Goal: Task Accomplishment & Management: Use online tool/utility

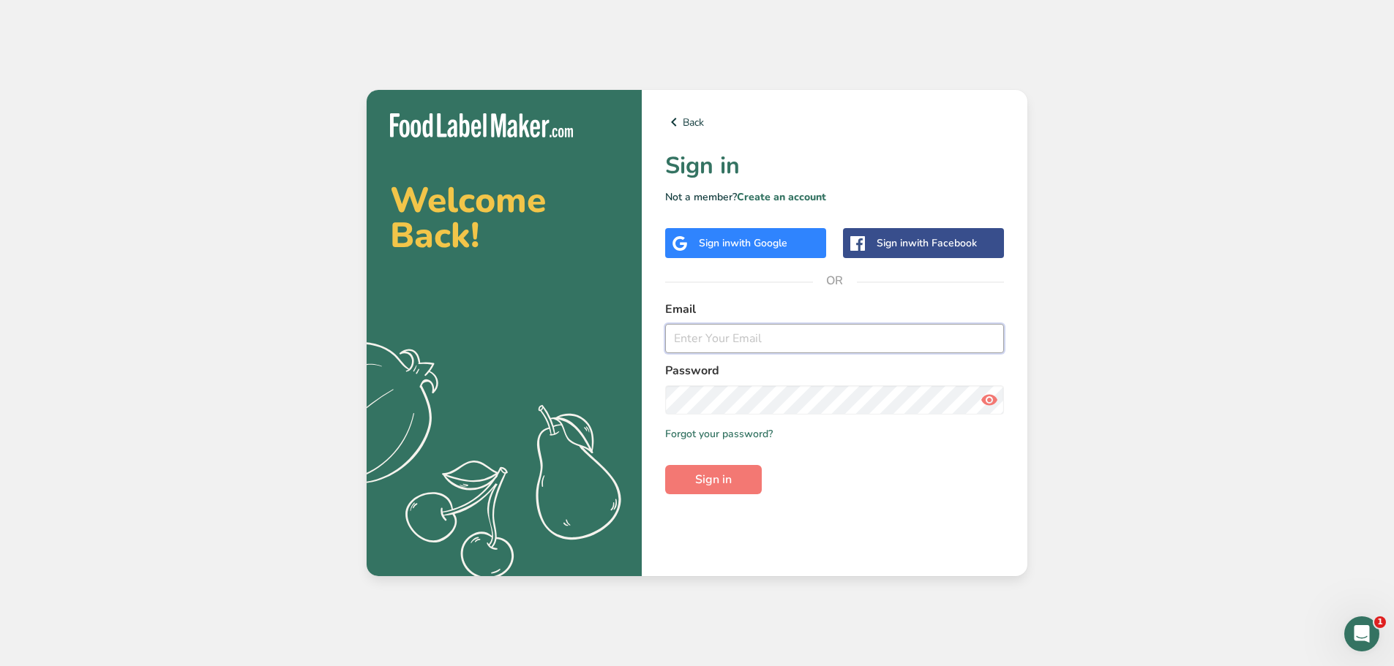
click at [686, 325] on input "email" at bounding box center [834, 338] width 339 height 29
type input "gabriela@liveholos.com"
click at [737, 479] on button "Sign in" at bounding box center [713, 479] width 97 height 29
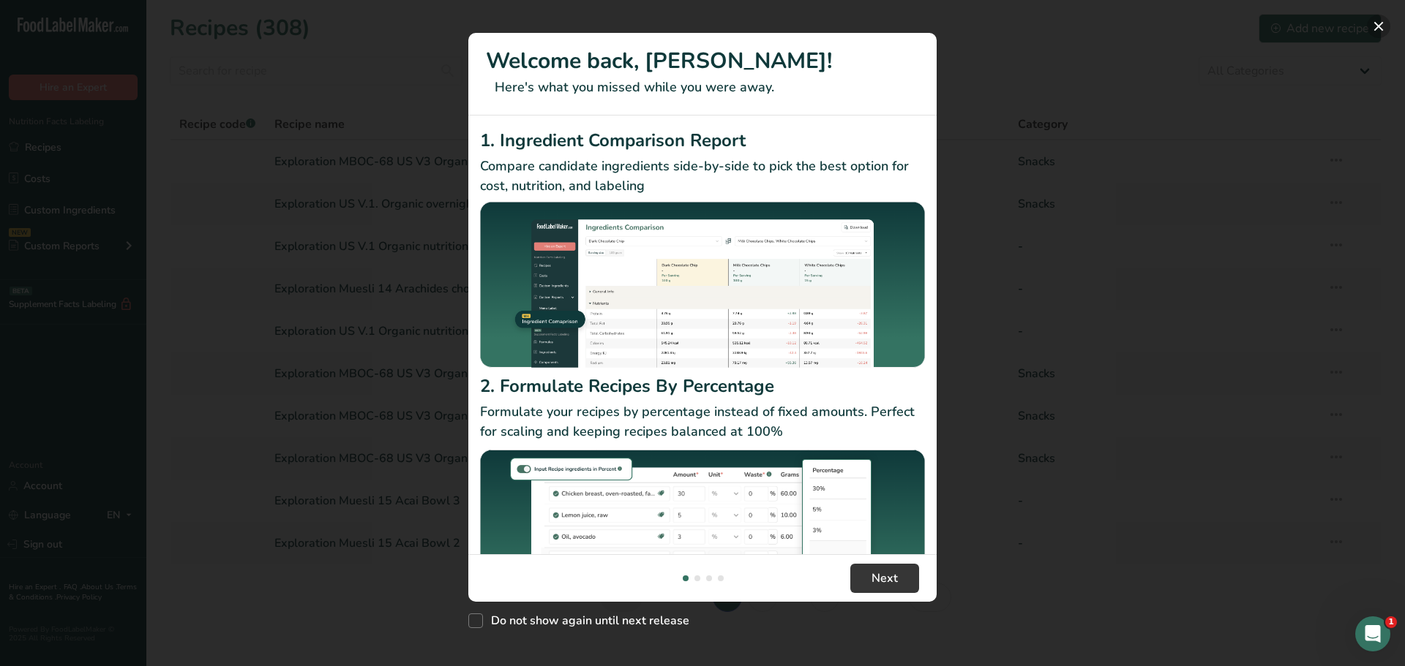
click at [1376, 23] on button "New Features" at bounding box center [1377, 26] width 23 height 23
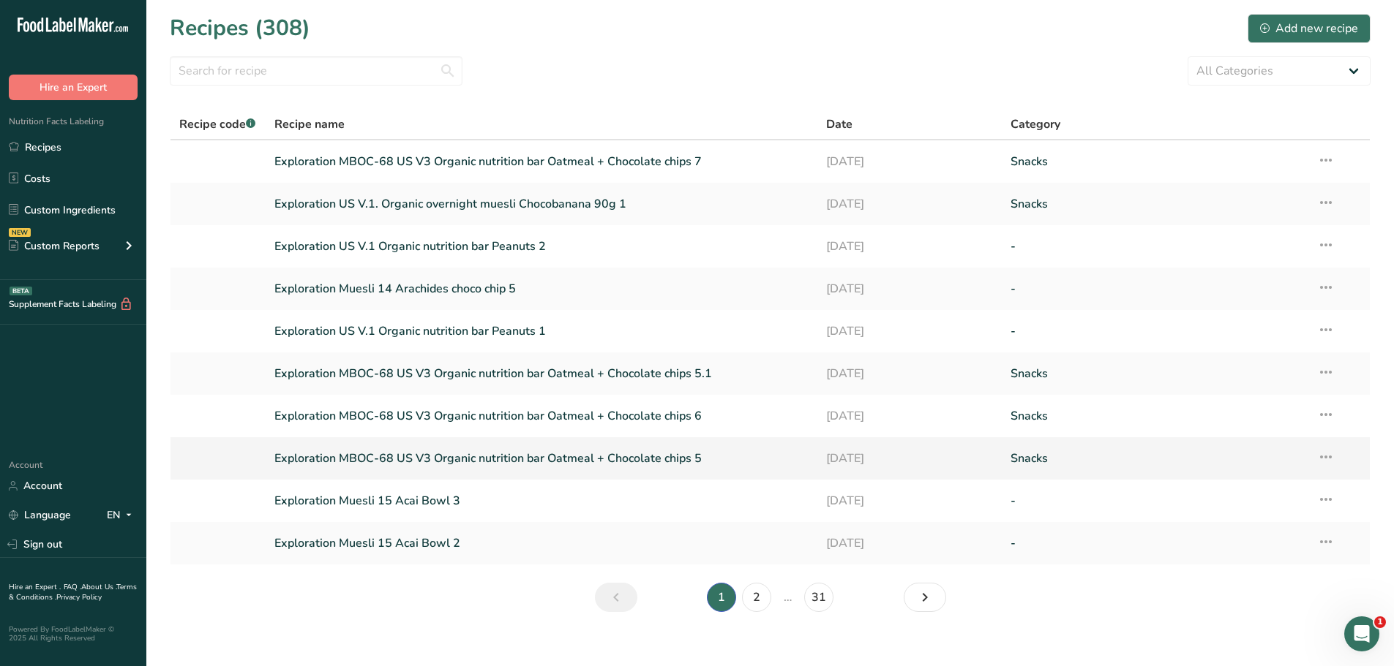
click at [545, 459] on link "Exploration MBOC-68 US V3 Organic nutrition bar Oatmeal + Chocolate chips 5" at bounding box center [541, 458] width 535 height 31
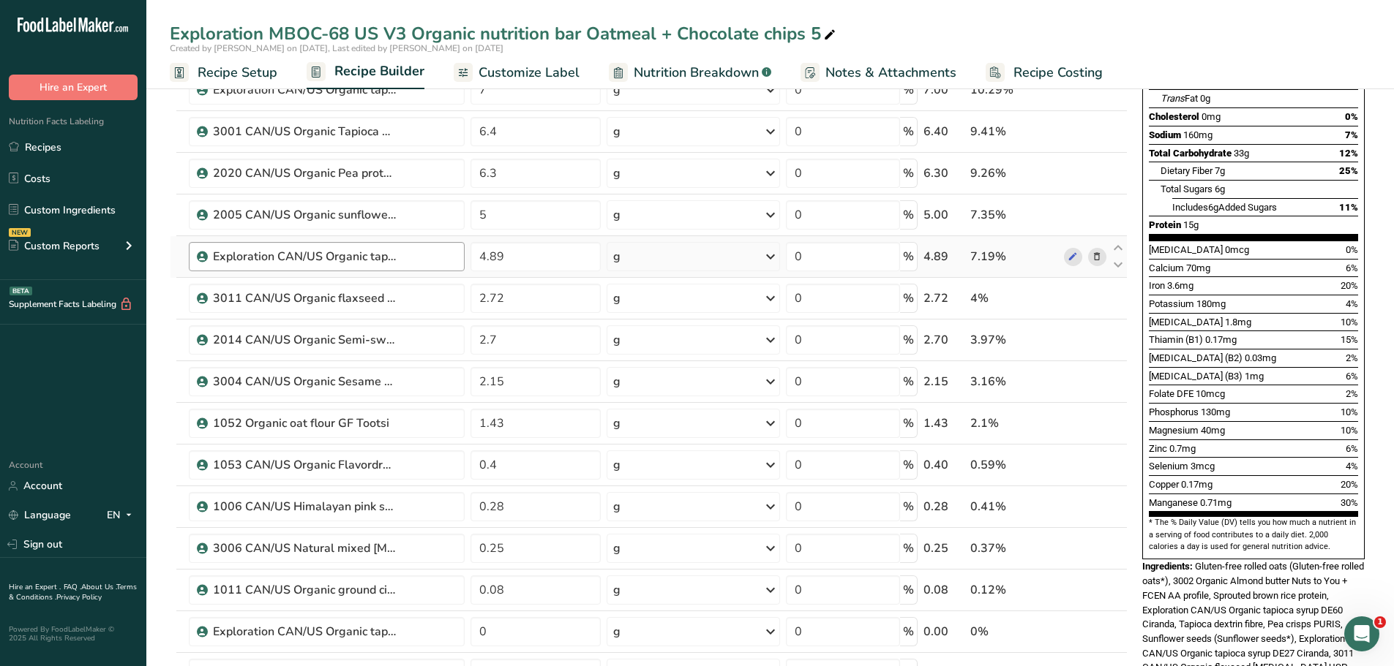
scroll to position [246, 0]
click at [516, 382] on input "2.15" at bounding box center [535, 380] width 131 height 29
type input "2"
type input "0"
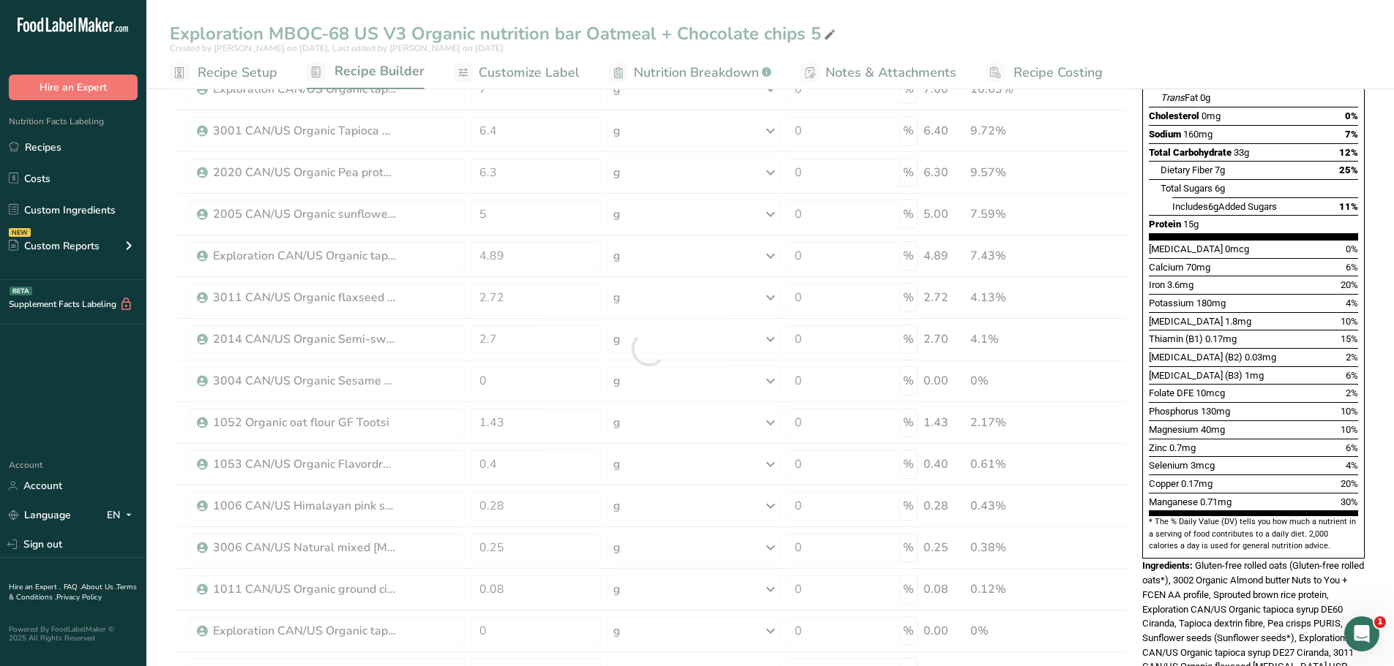
click at [978, 18] on div "Exploration MBOC-68 US V3 Organic nutrition bar Oatmeal + Chocolate chips 5 Cre…" at bounding box center [769, 578] width 1247 height 1497
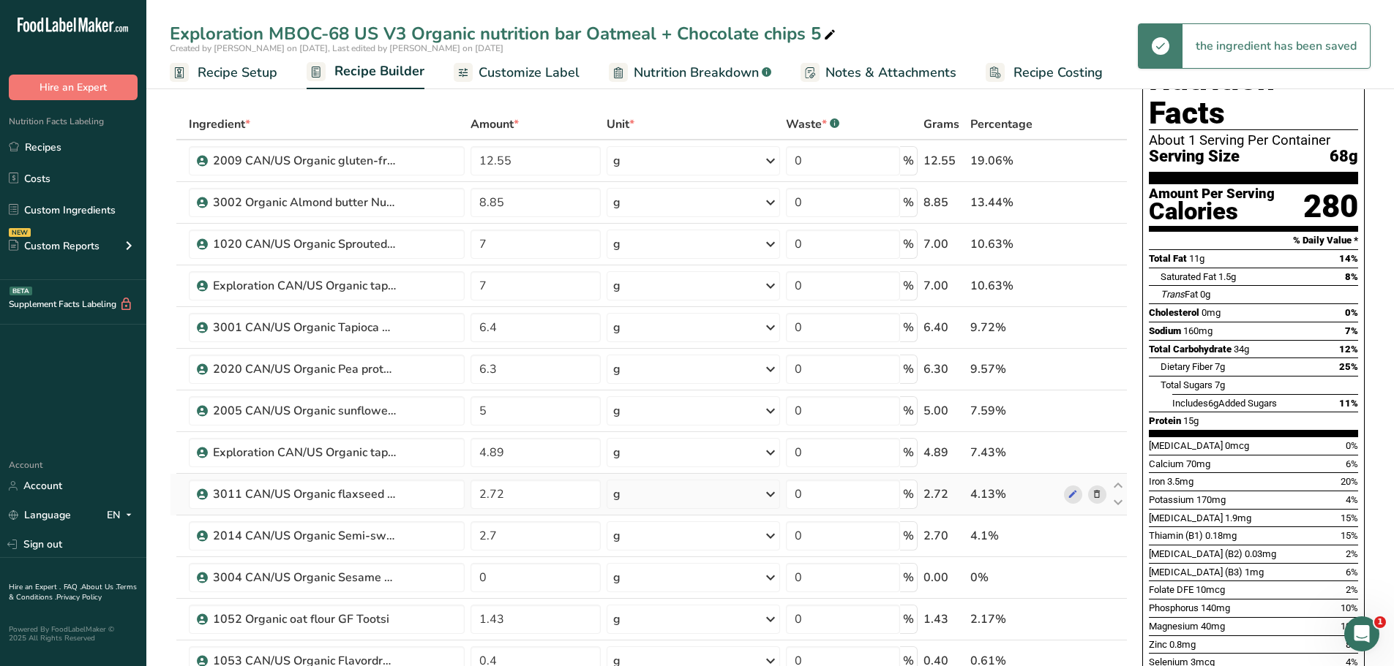
scroll to position [44, 0]
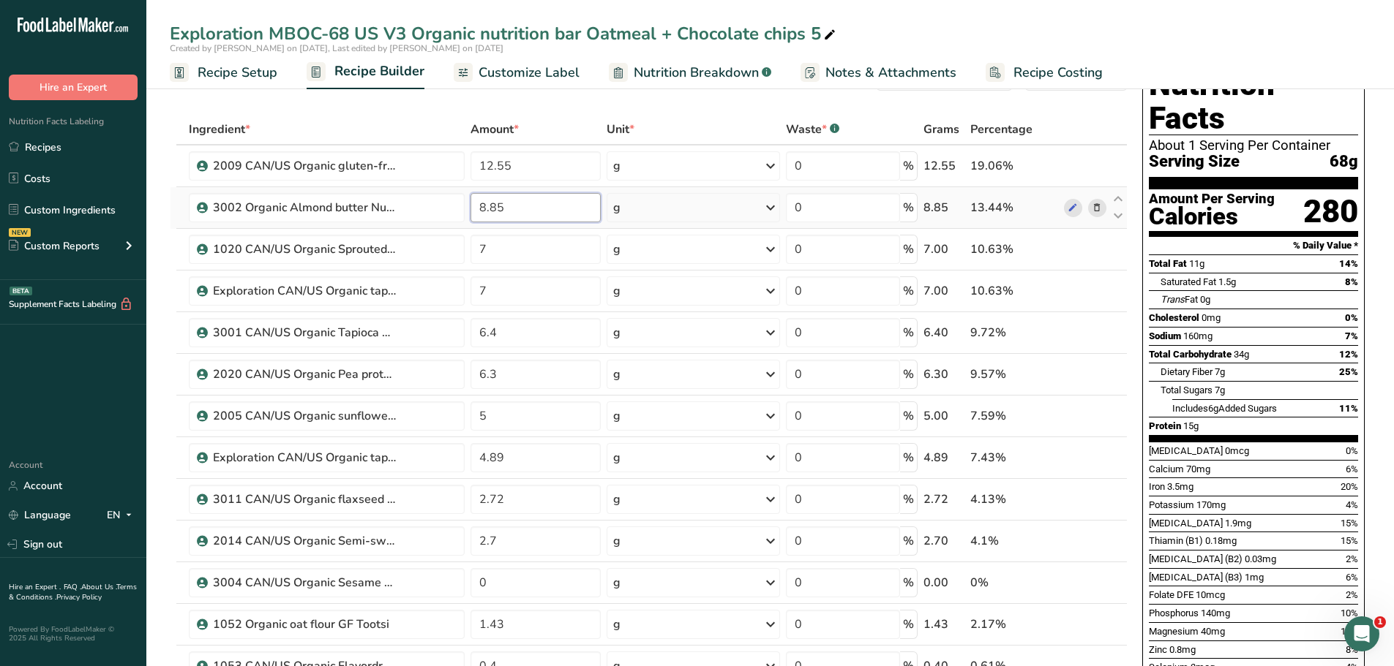
click at [513, 208] on input "8.85" at bounding box center [535, 207] width 131 height 29
type input "8"
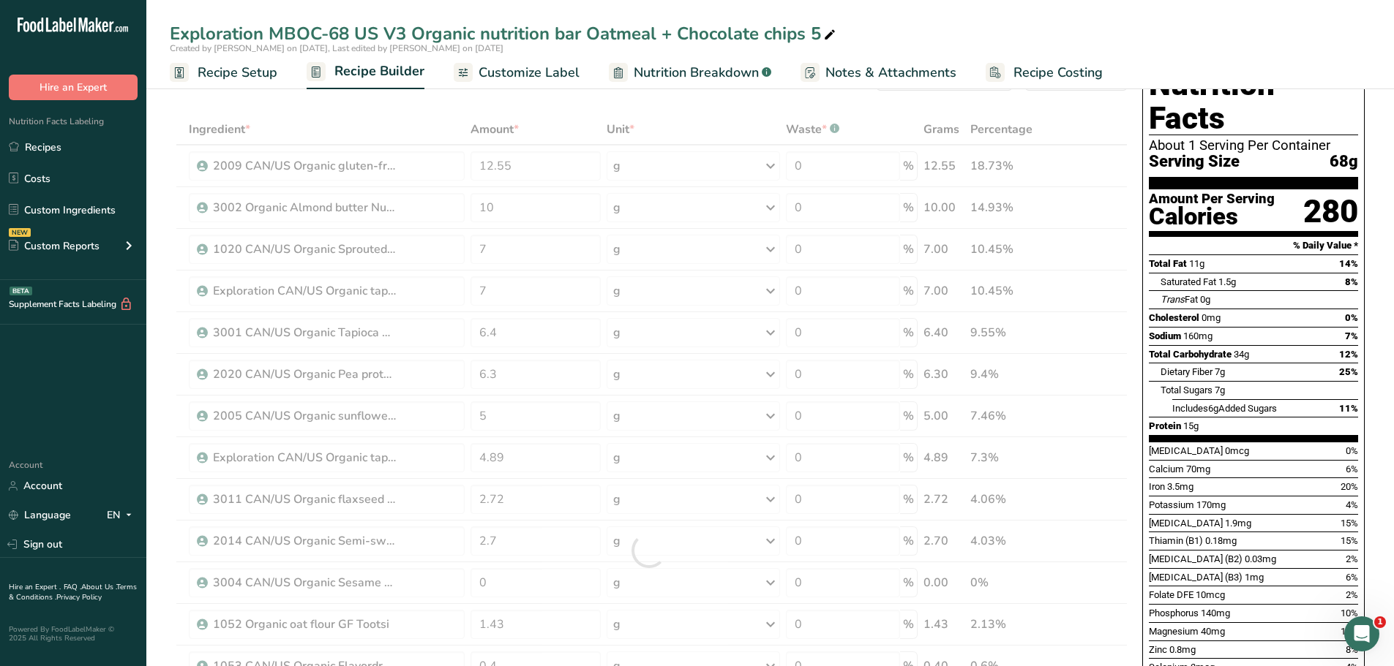
click at [416, 114] on div "Ingredient * Amount * Unit * Waste * .a-a{fill:#347362;}.b-a{fill:#fff;} Grams …" at bounding box center [649, 550] width 958 height 873
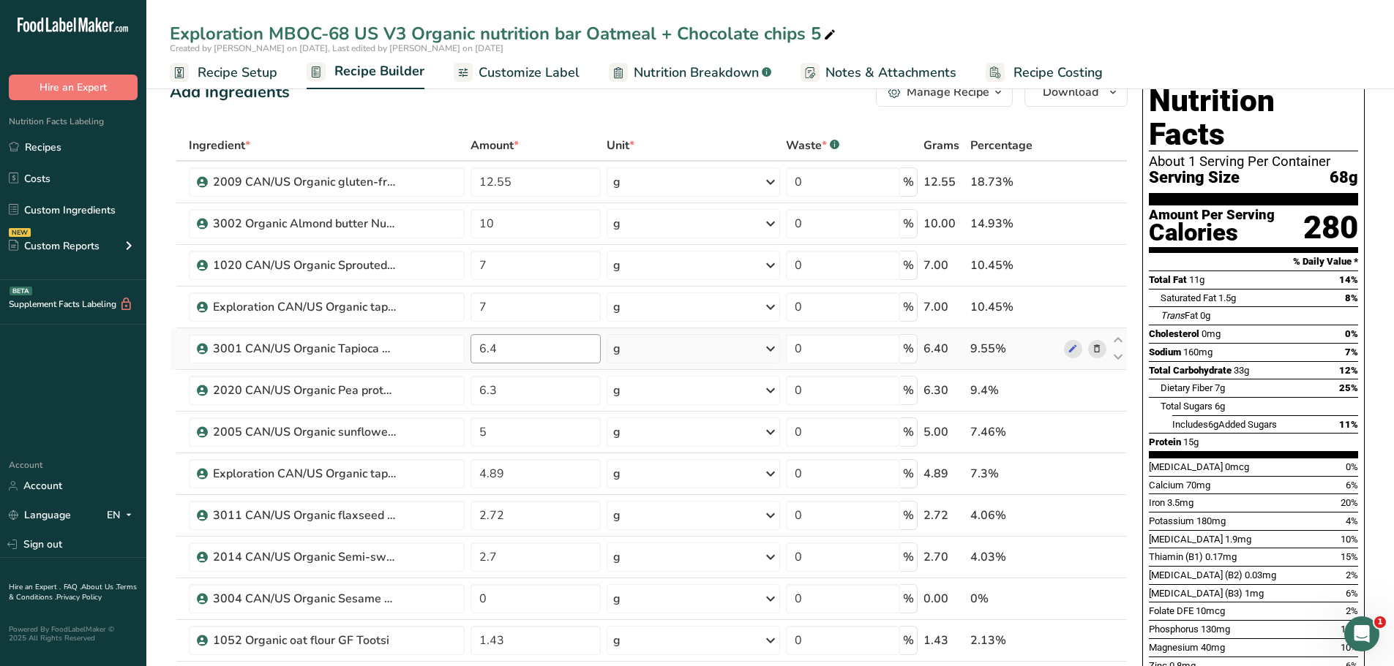
scroll to position [0, 0]
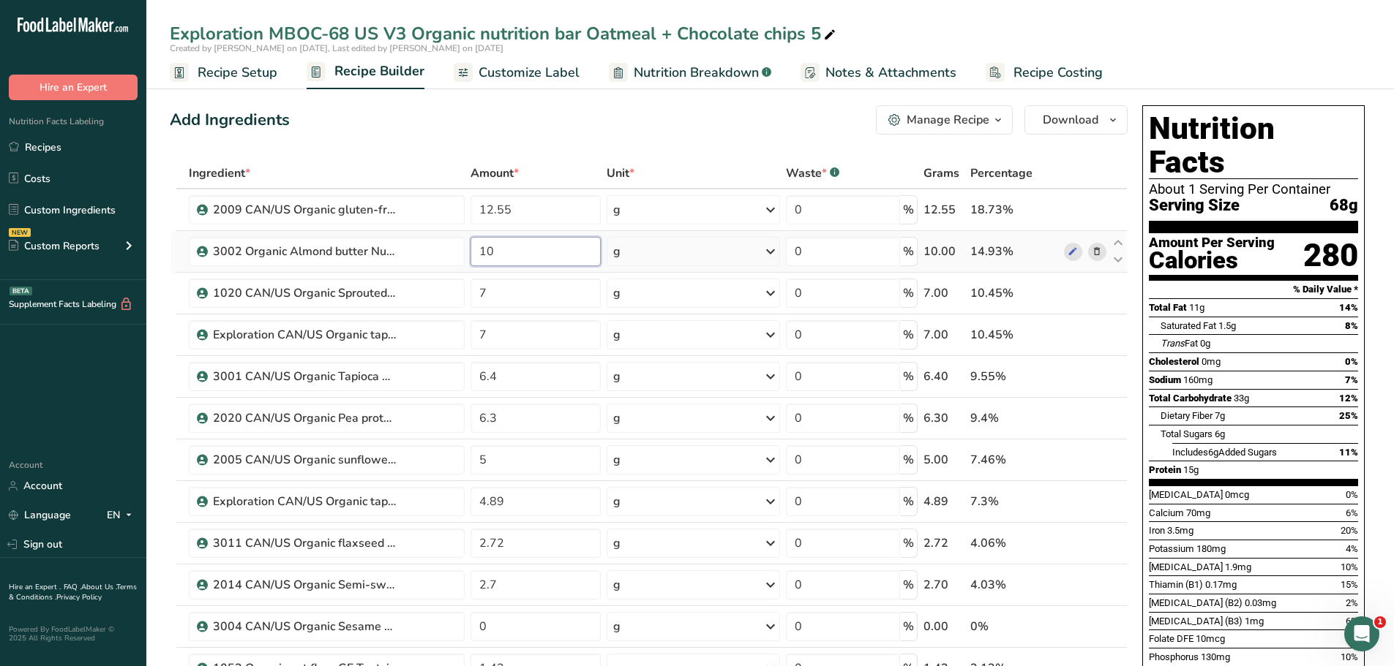
click at [497, 252] on input "10" at bounding box center [535, 251] width 131 height 29
type input "11"
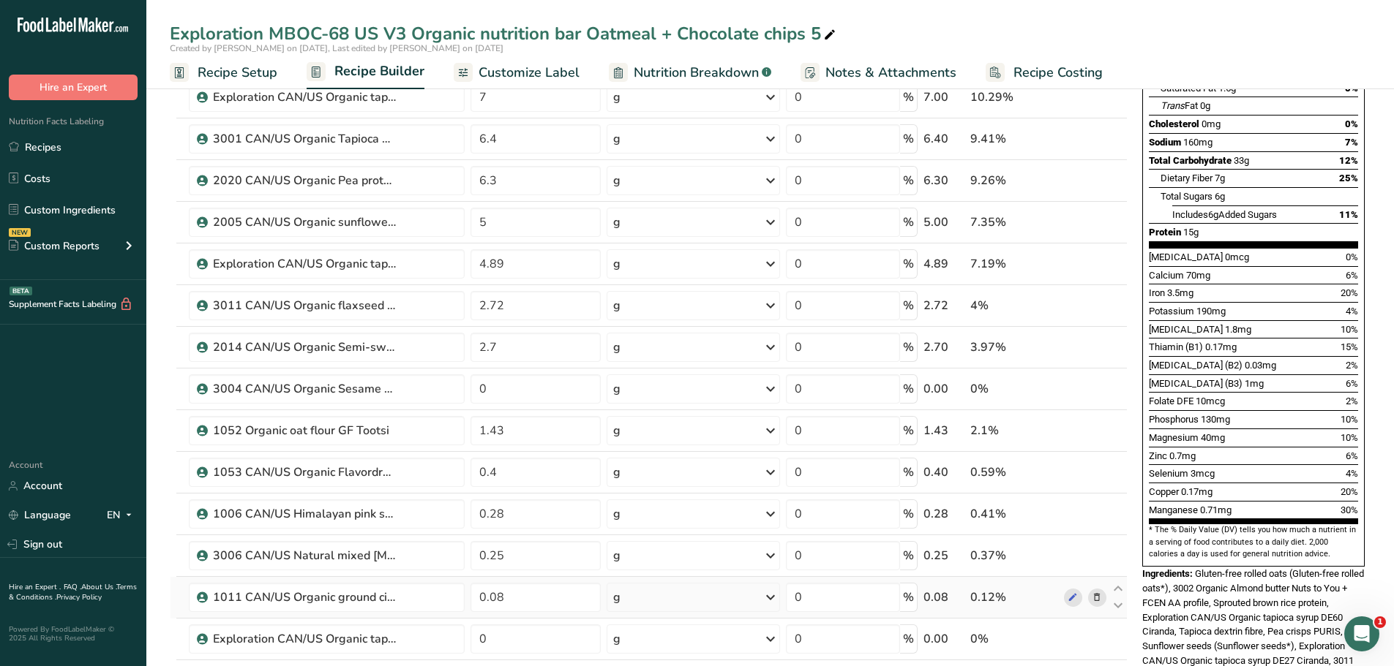
scroll to position [237, 0]
click at [1122, 398] on icon at bounding box center [1118, 398] width 18 height 11
type input "1.43"
click at [1121, 441] on icon at bounding box center [1118, 440] width 18 height 11
type input "0.4"
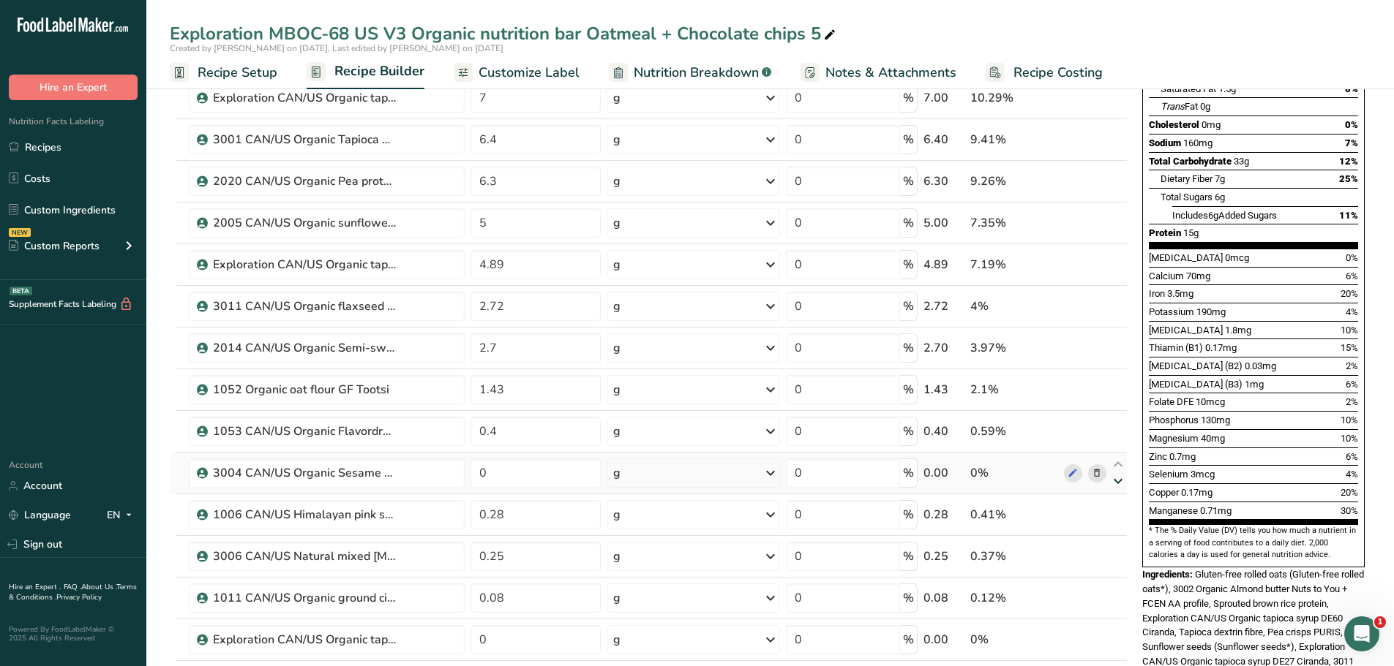
click at [1119, 480] on icon at bounding box center [1118, 481] width 18 height 11
type input "0.28"
click at [1119, 522] on icon at bounding box center [1118, 523] width 18 height 11
type input "0.25"
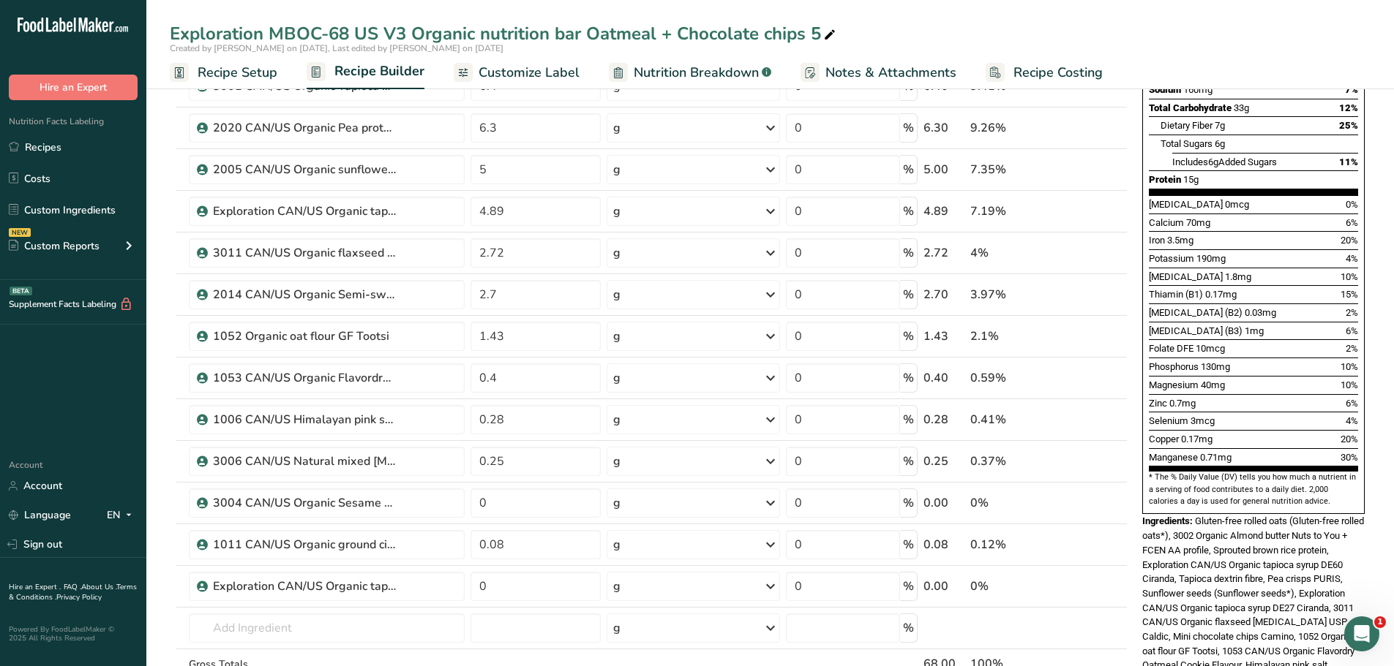
scroll to position [291, 0]
click at [1118, 510] on icon at bounding box center [1118, 510] width 18 height 11
type input "0.08"
type input "0"
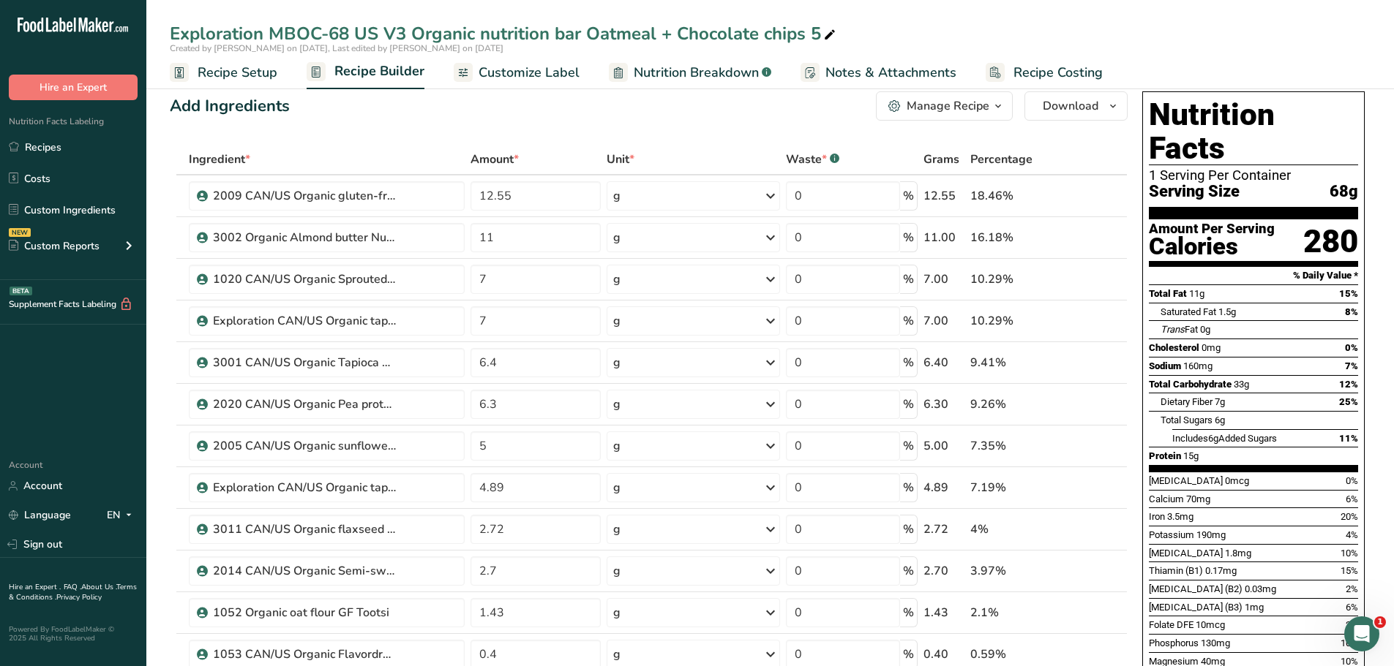
scroll to position [0, 0]
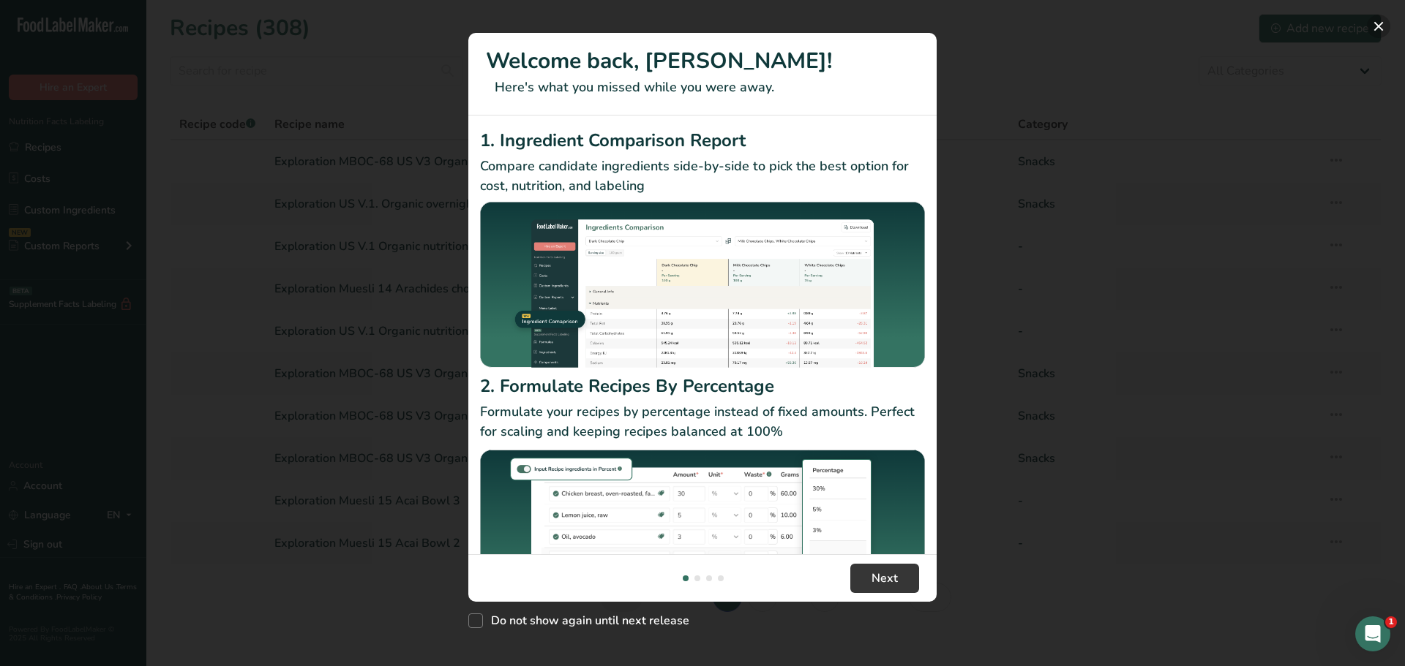
click at [1380, 20] on button "New Features" at bounding box center [1377, 26] width 23 height 23
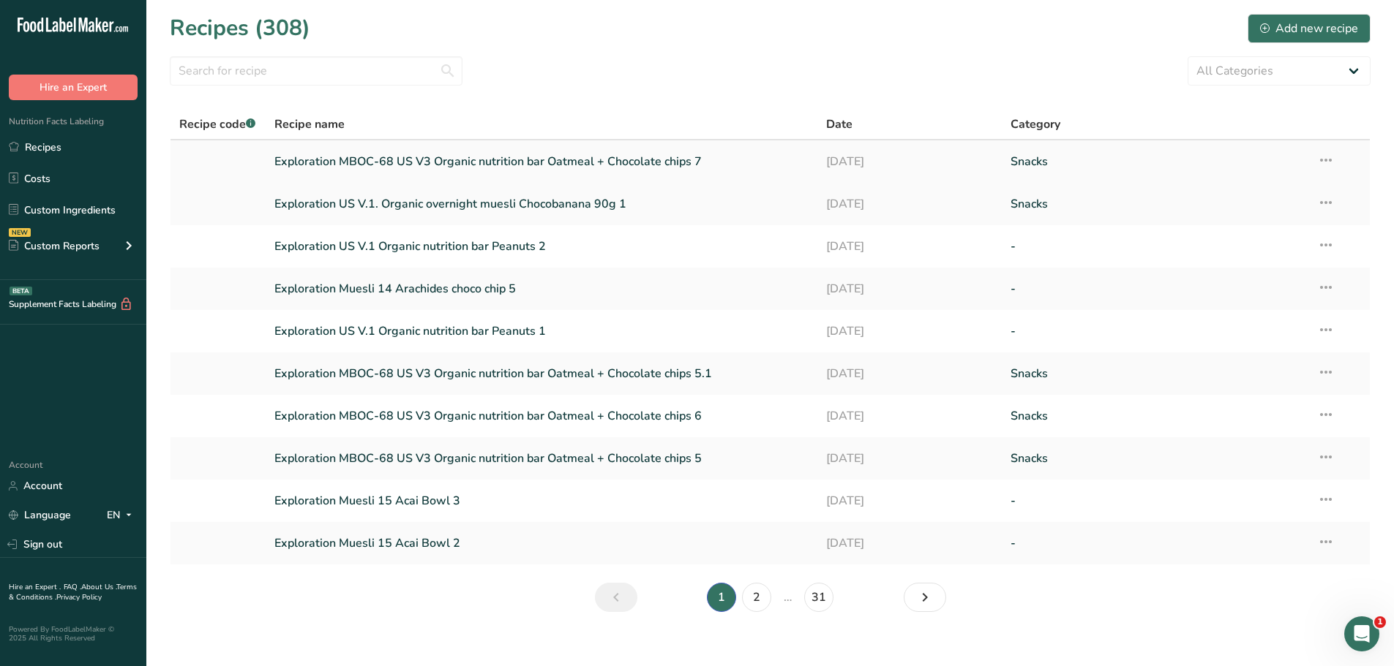
click at [571, 164] on link "Exploration MBOC-68 US V3 Organic nutrition bar Oatmeal + Chocolate chips 7" at bounding box center [541, 161] width 535 height 31
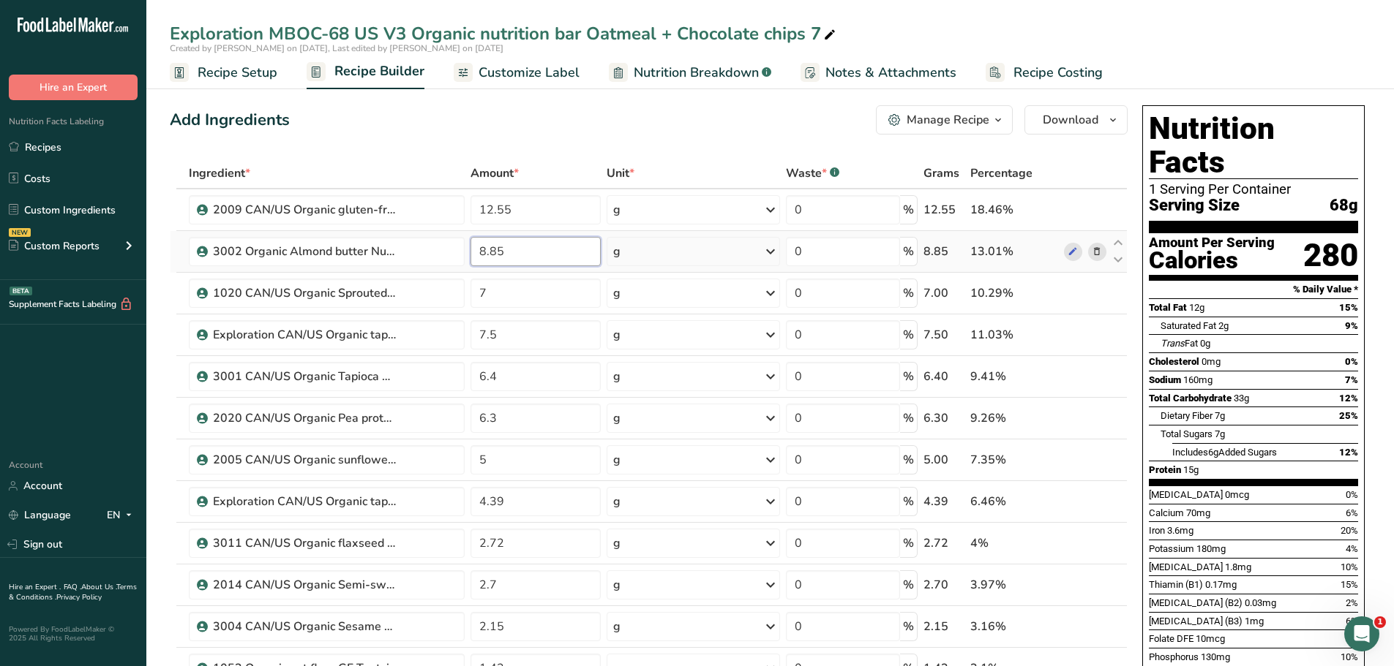
click at [514, 251] on input "8.85" at bounding box center [535, 251] width 131 height 29
type input "8"
type input "11"
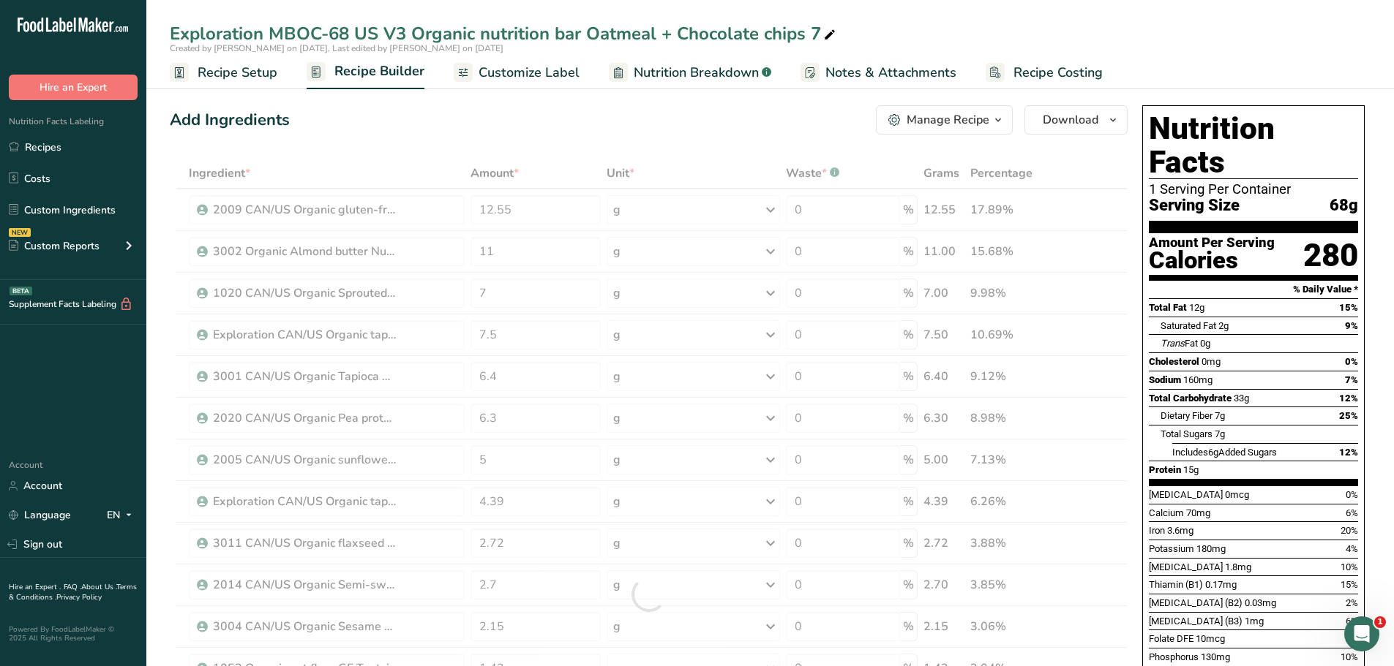
click at [429, 125] on div "Add Ingredients Manage Recipe Delete Recipe Duplicate Recipe Scale Recipe Save …" at bounding box center [649, 119] width 958 height 29
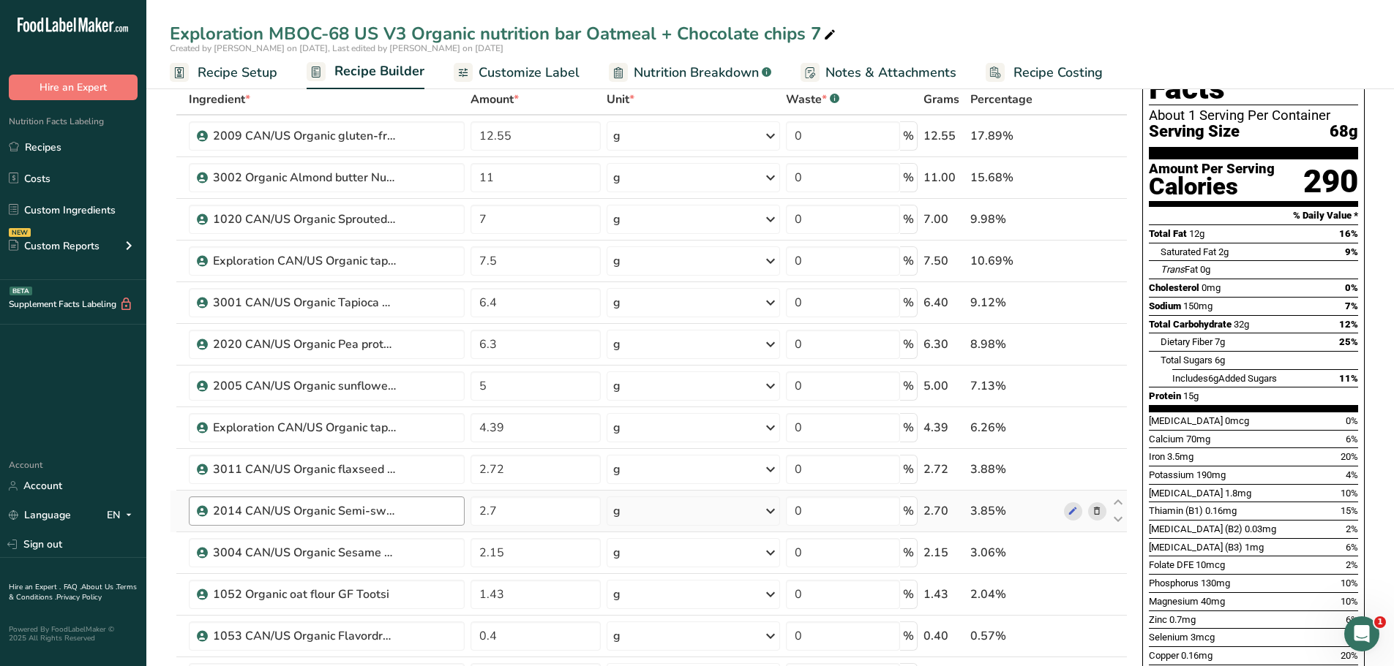
scroll to position [75, 0]
click at [511, 555] on input "2.15" at bounding box center [535, 552] width 131 height 29
type input "2"
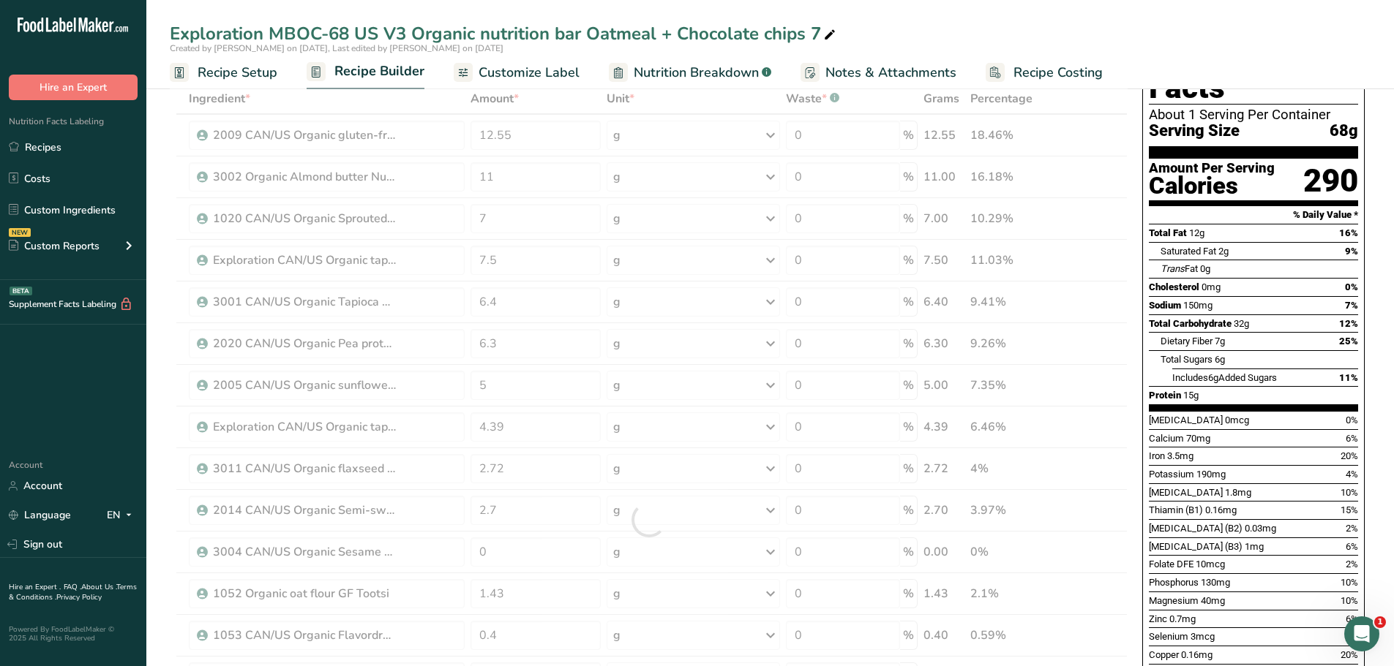
click at [973, 37] on div "Exploration MBOC-68 US V3 Organic nutrition bar Oatmeal + Chocolate chips 7" at bounding box center [769, 33] width 1247 height 26
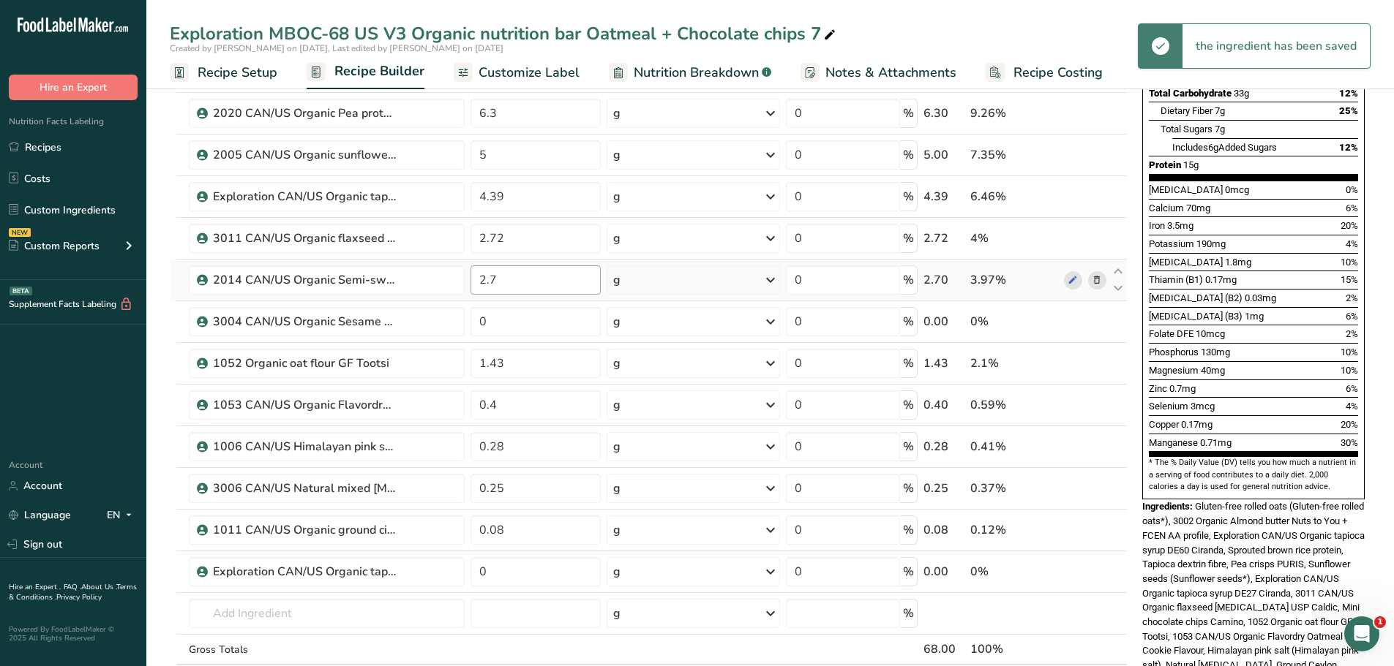
scroll to position [306, 0]
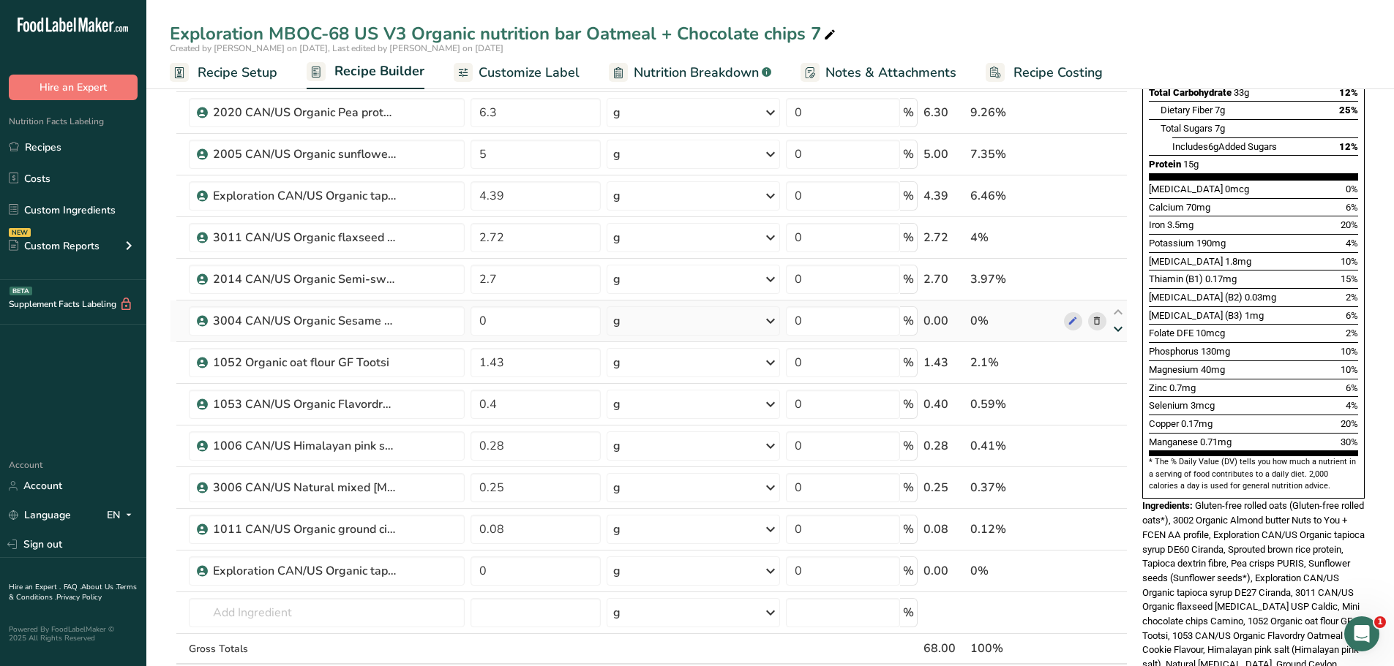
click at [1119, 328] on icon at bounding box center [1118, 329] width 18 height 11
type input "1.43"
click at [1122, 369] on icon at bounding box center [1118, 371] width 18 height 11
type input "0.4"
click at [1119, 410] on icon at bounding box center [1118, 412] width 18 height 11
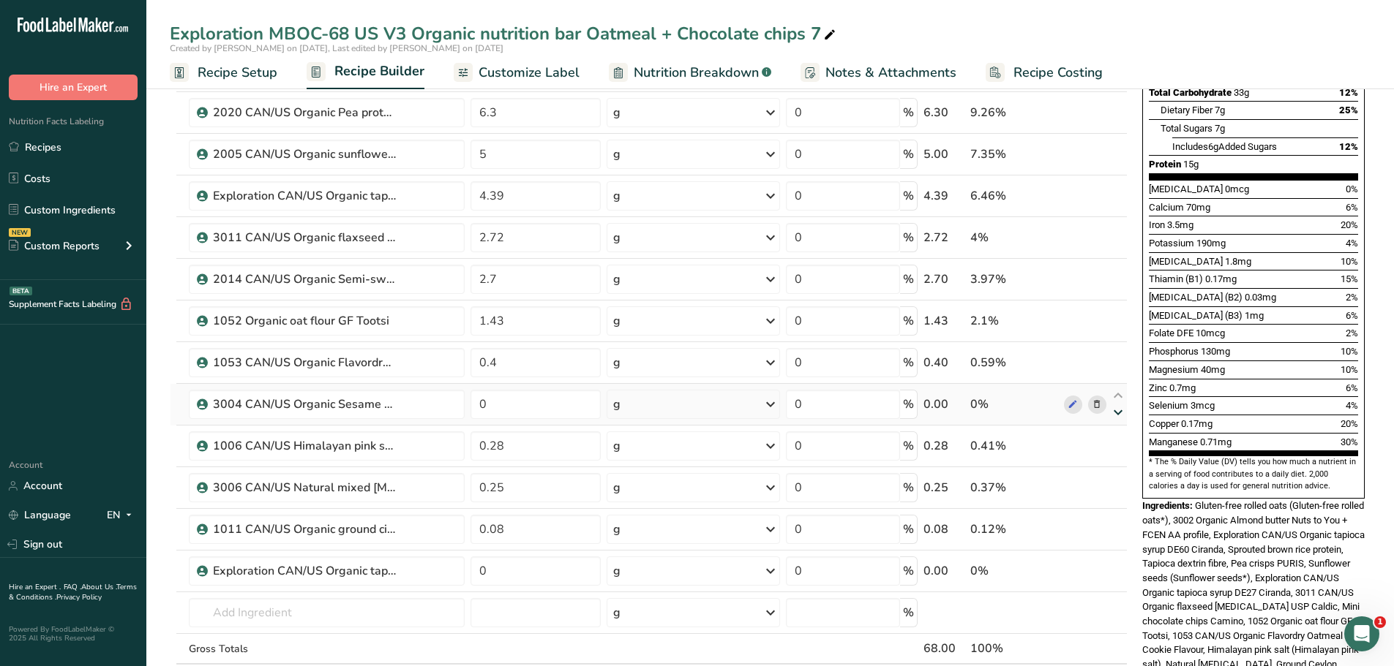
type input "0.28"
click at [1119, 454] on icon at bounding box center [1118, 454] width 18 height 11
type input "0.25"
click at [1119, 493] on icon at bounding box center [1118, 496] width 18 height 11
type input "0.08"
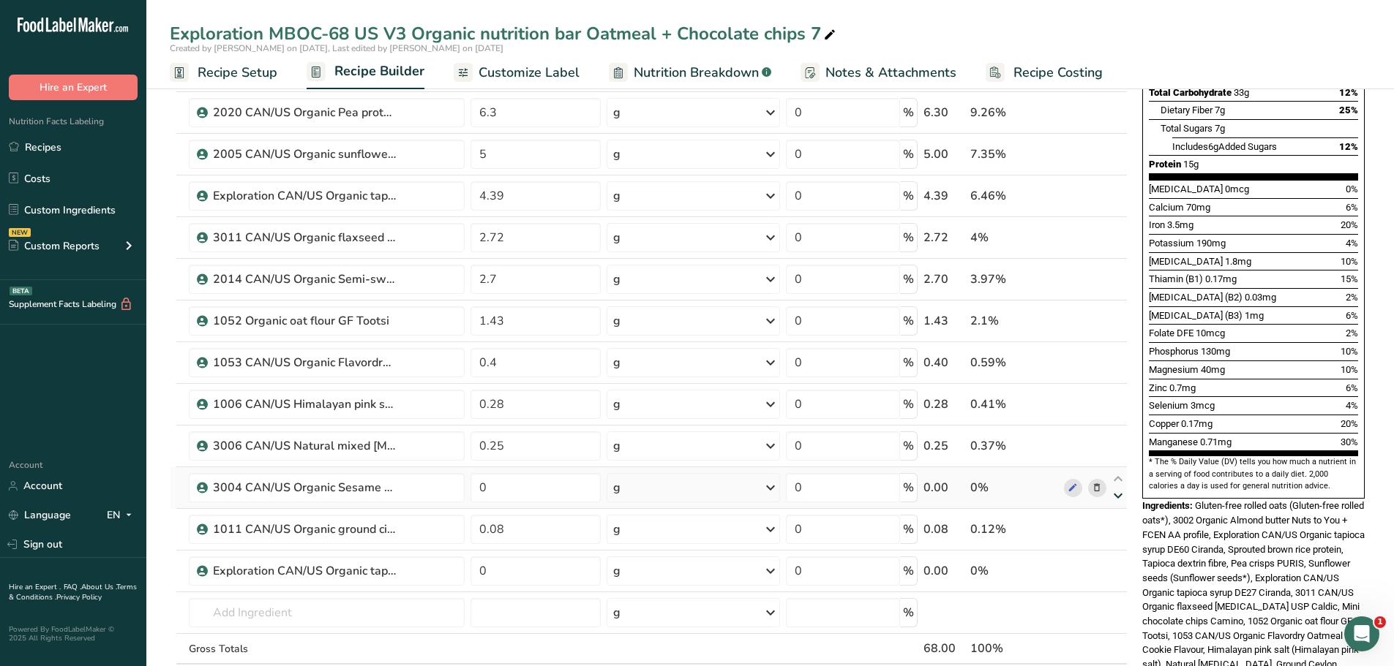
type input "0"
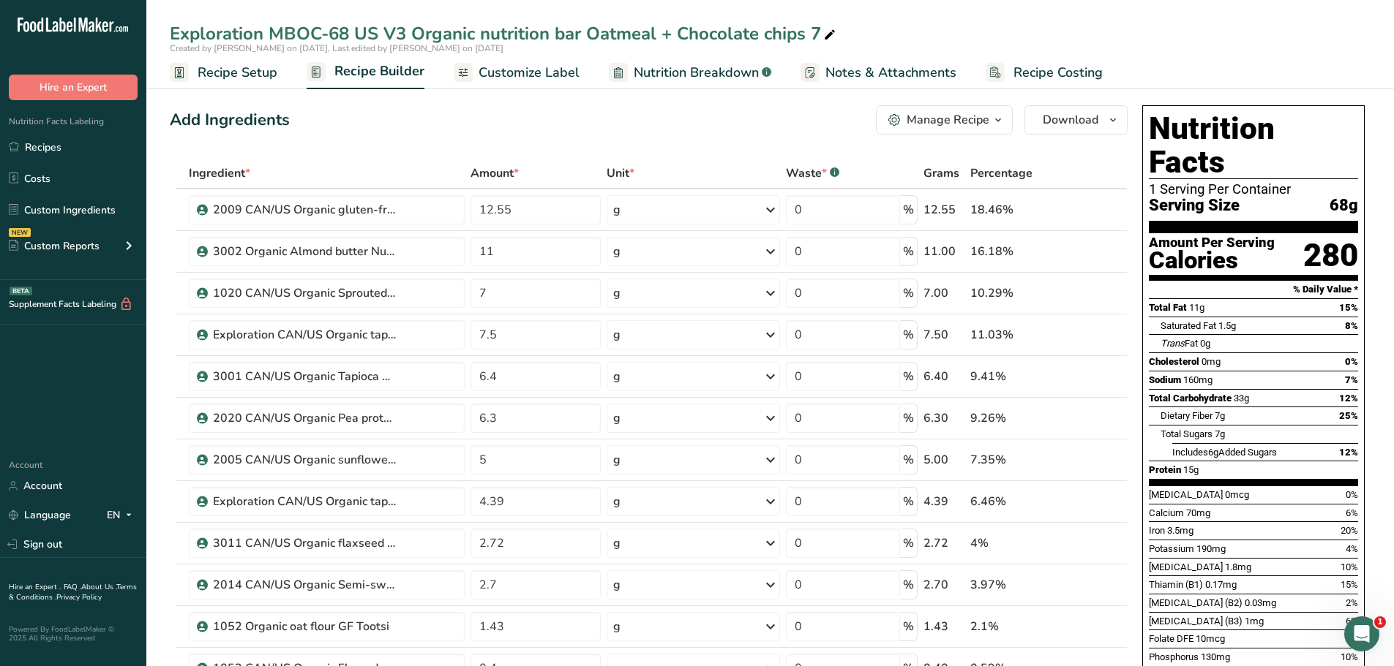
scroll to position [1, 0]
